Goal: Information Seeking & Learning: Find specific page/section

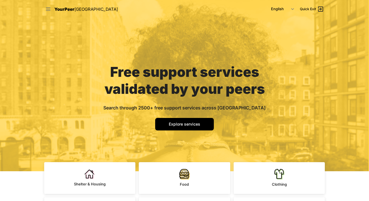
click at [47, 8] on icon at bounding box center [48, 9] width 6 height 6
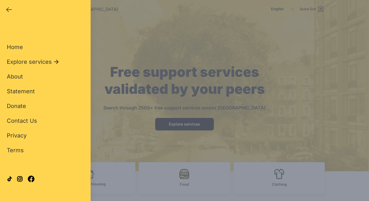
click at [128, 97] on div "Close panel YourPeer NYC Quick Exit Single Adult Families Soup Kitchen Food Pan…" at bounding box center [184, 100] width 369 height 201
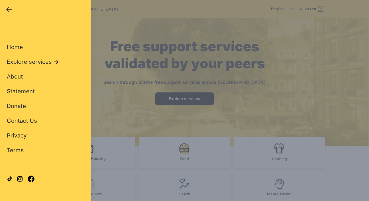
drag, startPoint x: 11, startPoint y: 9, endPoint x: 36, endPoint y: 21, distance: 28.0
click at [11, 9] on icon "button" at bounding box center [9, 9] width 7 height 7
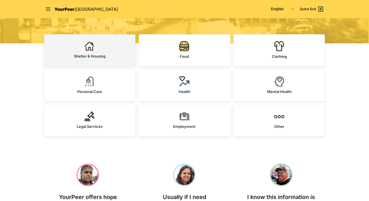
scroll to position [129, 0]
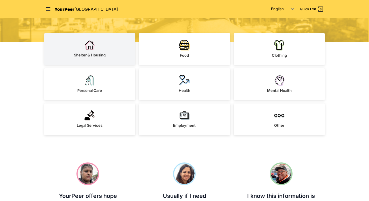
click at [87, 47] on img at bounding box center [89, 45] width 10 height 10
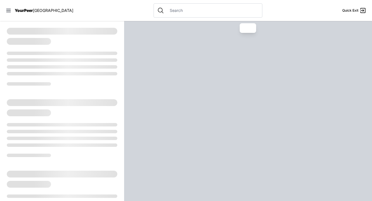
select select "recentlyUpdated"
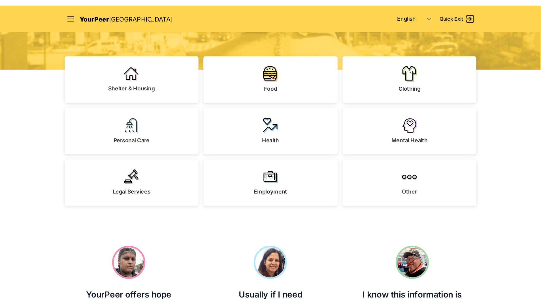
scroll to position [129, 0]
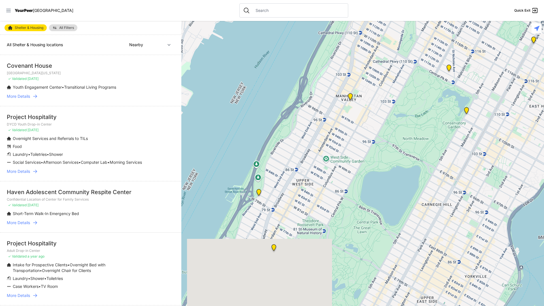
click at [9, 10] on icon at bounding box center [8, 10] width 5 height 3
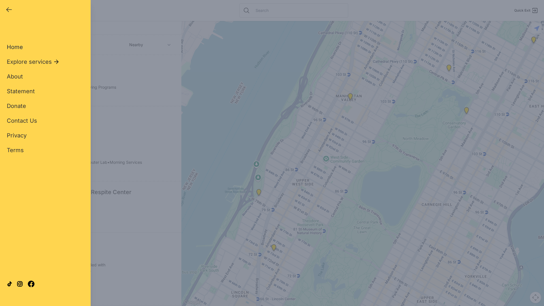
click at [22, 48] on span "Home" at bounding box center [15, 47] width 16 height 7
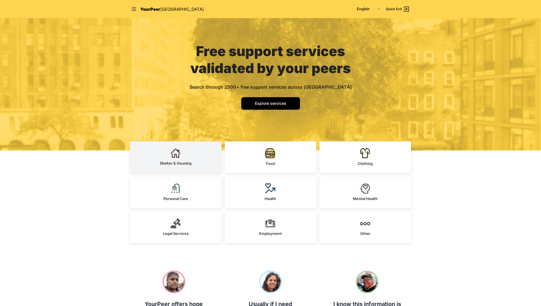
scroll to position [25, 0]
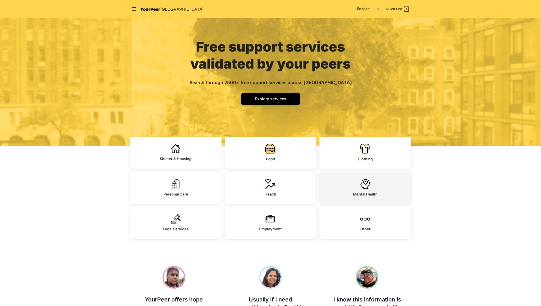
click at [369, 184] on link "Mental Health" at bounding box center [366, 188] width 92 height 32
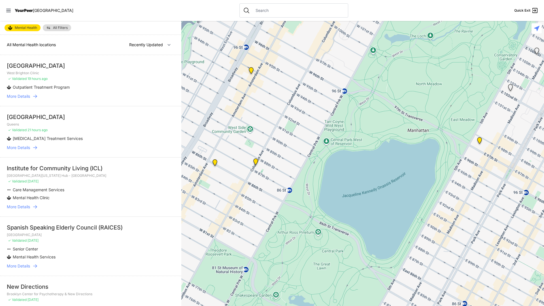
select select "nearby"
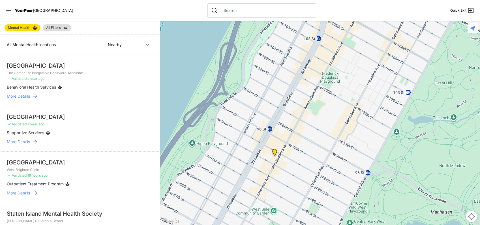
click at [31, 13] on div "YourPeer NYC" at bounding box center [40, 11] width 68 height 6
click at [29, 12] on span "YourPeer" at bounding box center [24, 10] width 18 height 5
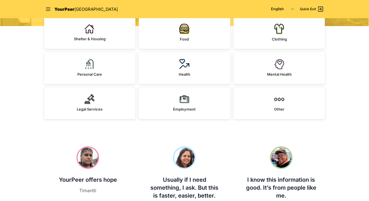
scroll to position [140, 0]
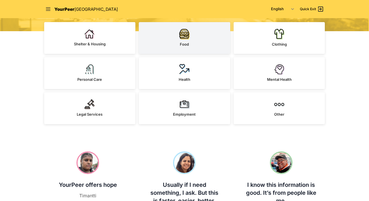
click at [199, 48] on link "Food" at bounding box center [185, 38] width 92 height 32
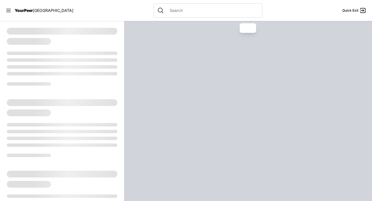
select select "recentlyUpdated"
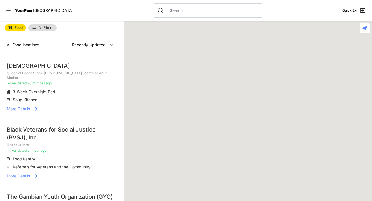
select select "recentlyUpdated"
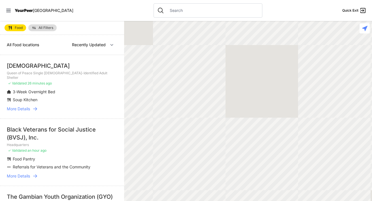
select select "recentlyUpdated"
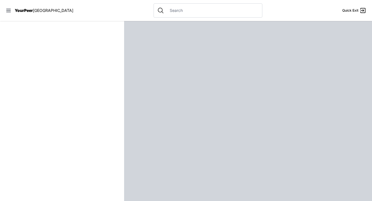
select select "recentlyUpdated"
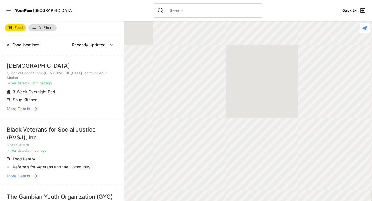
select select "recentlyUpdated"
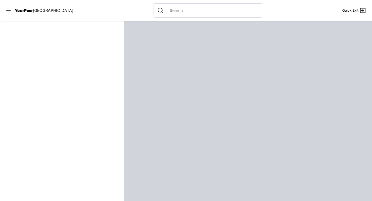
select select "recentlyUpdated"
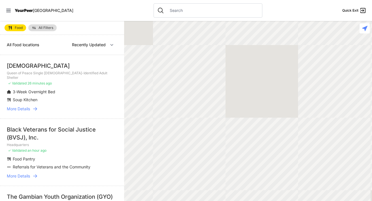
select select "recentlyUpdated"
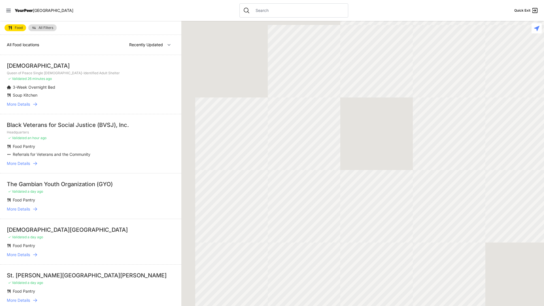
select select "recentlyUpdated"
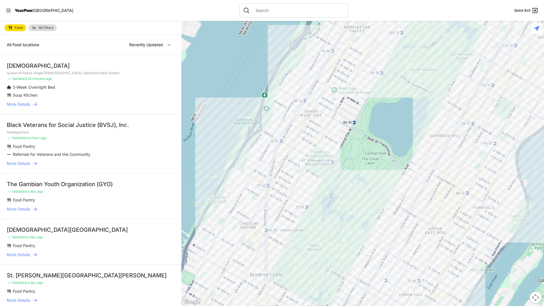
select select "nearby"
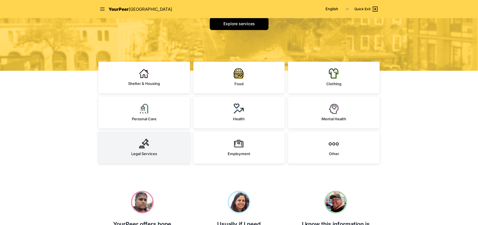
click at [160, 135] on link "Legal Services" at bounding box center [144, 148] width 92 height 32
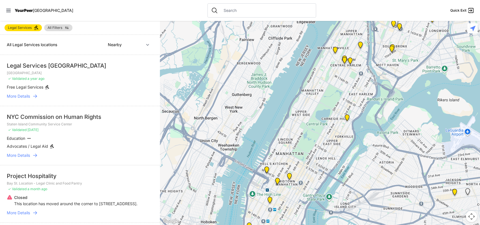
select select "recentlyUpdated"
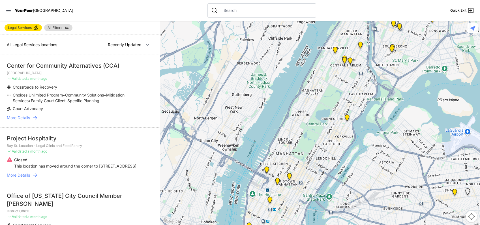
click at [33, 12] on span "YourPeer" at bounding box center [24, 10] width 18 height 5
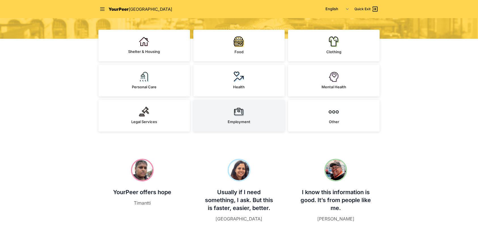
click at [245, 112] on link "Employment" at bounding box center [239, 116] width 92 height 32
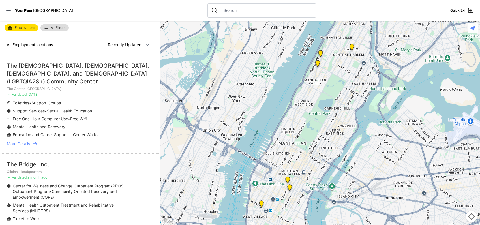
select select "nearby"
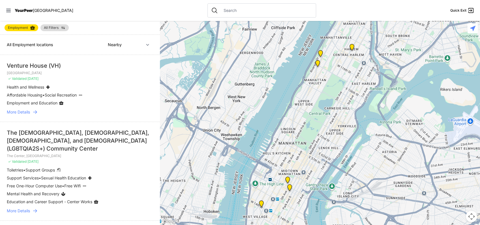
click at [36, 12] on span "[GEOGRAPHIC_DATA]" at bounding box center [53, 10] width 41 height 5
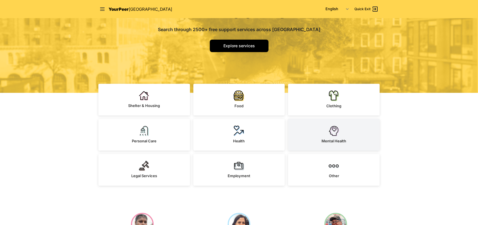
scroll to position [80, 0]
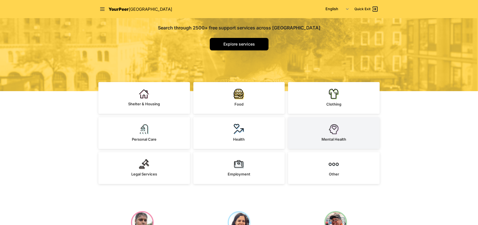
click at [306, 133] on link "Mental Health" at bounding box center [334, 133] width 92 height 32
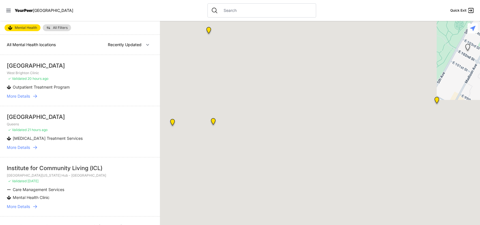
select select "nearby"
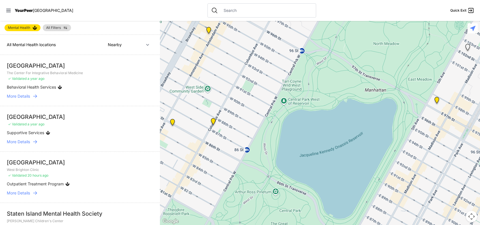
click at [26, 8] on div "YourPeer [GEOGRAPHIC_DATA]" at bounding box center [40, 11] width 68 height 6
click at [27, 8] on span "YourPeer" at bounding box center [24, 10] width 18 height 5
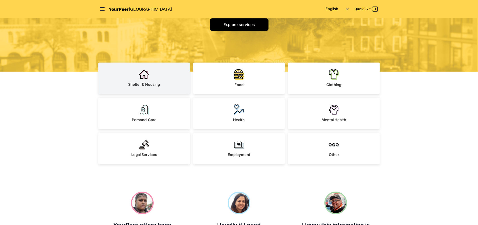
scroll to position [100, 0]
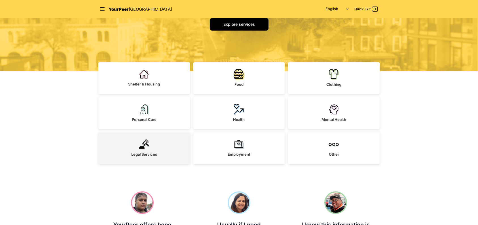
click at [150, 153] on span "Legal Services" at bounding box center [144, 154] width 26 height 5
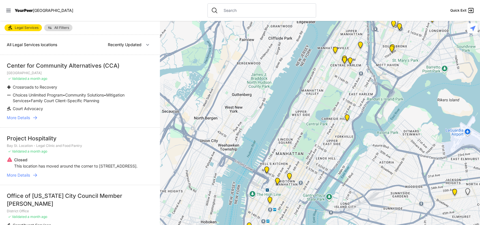
select select "nearby"
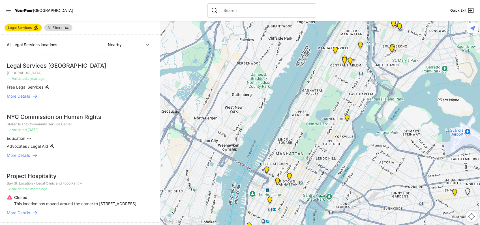
click at [37, 8] on span "[GEOGRAPHIC_DATA]" at bounding box center [53, 10] width 41 height 5
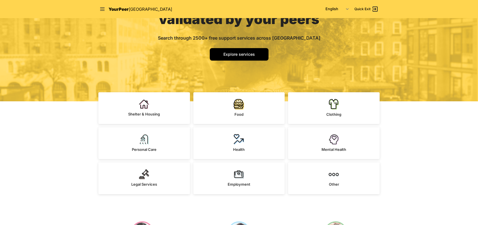
scroll to position [70, 0]
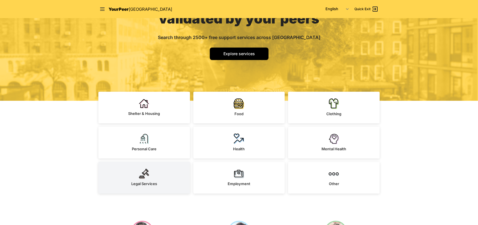
click at [166, 169] on link "Legal Services" at bounding box center [144, 178] width 92 height 32
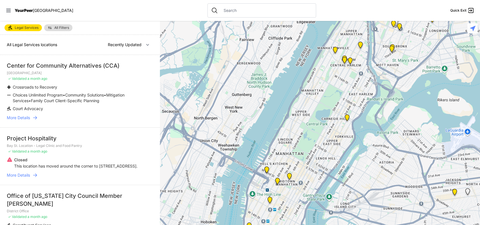
select select "nearby"
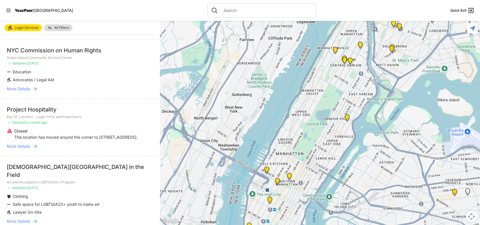
scroll to position [68, 0]
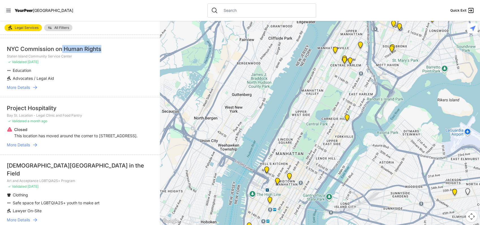
drag, startPoint x: 63, startPoint y: 49, endPoint x: 112, endPoint y: 50, distance: 49.6
click at [112, 50] on div "NYC Commission on Human Rights" at bounding box center [80, 49] width 146 height 8
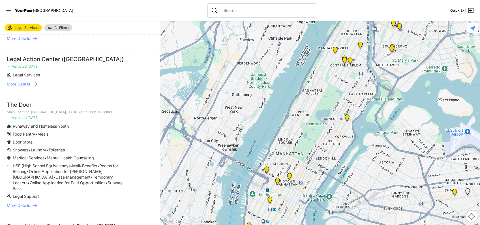
scroll to position [360, 0]
